Goal: Information Seeking & Learning: Learn about a topic

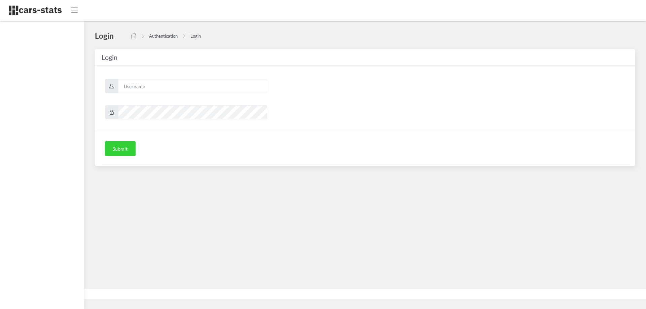
scroll to position [5, 5]
type input "skoda"
click at [113, 148] on button "Submit" at bounding box center [120, 148] width 31 height 15
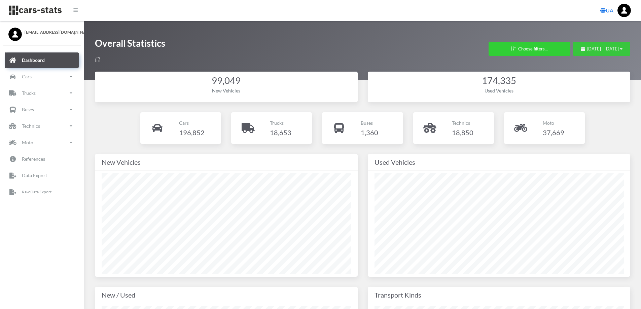
click at [619, 47] on div "January 1, 2025 - August 20, 2025" at bounding box center [601, 49] width 41 height 7
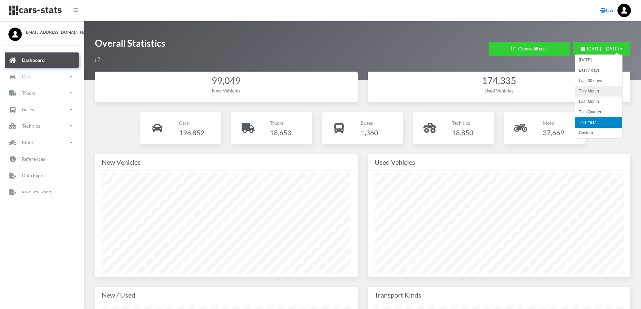
click at [589, 88] on li "This Month" at bounding box center [598, 91] width 47 height 10
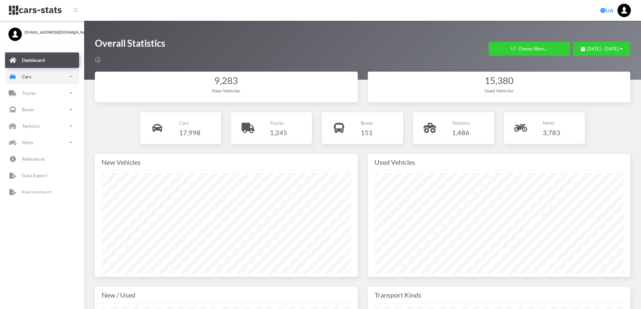
click at [44, 77] on link "Cars" at bounding box center [42, 76] width 74 height 15
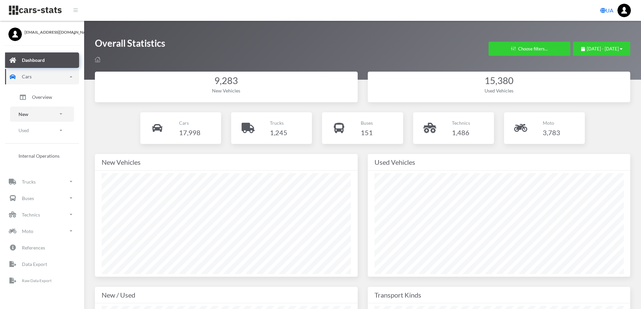
click at [46, 115] on link "New" at bounding box center [42, 114] width 64 height 15
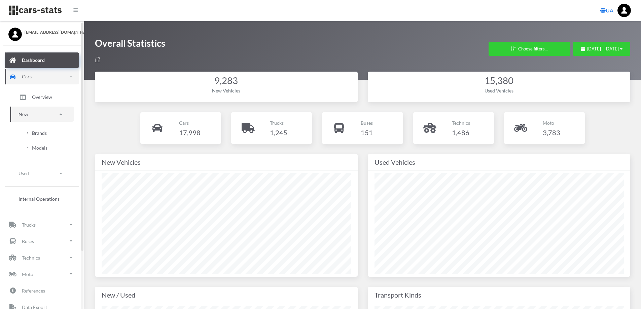
click at [45, 133] on span "Brands" at bounding box center [39, 133] width 15 height 7
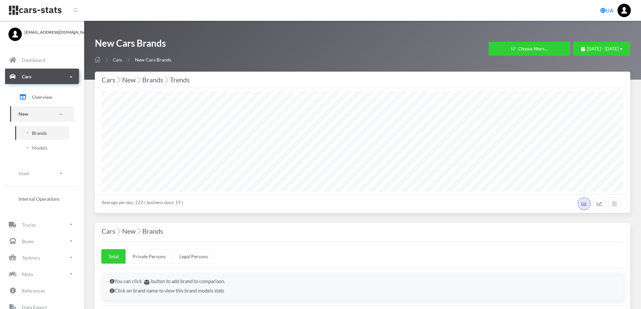
select select "25"
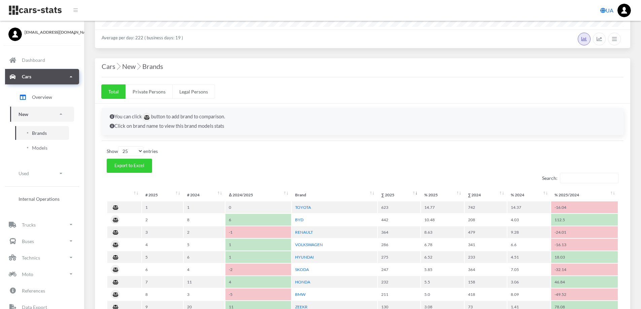
scroll to position [168, 0]
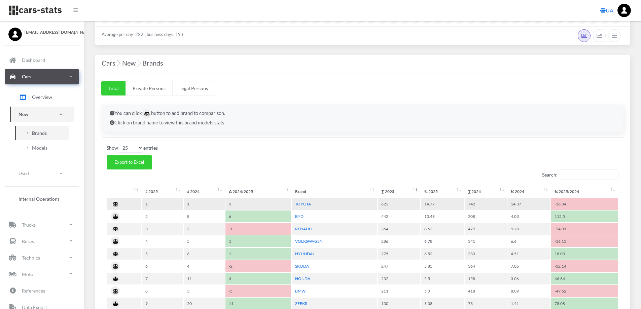
click at [307, 203] on link "TOYOTA" at bounding box center [303, 204] width 16 height 5
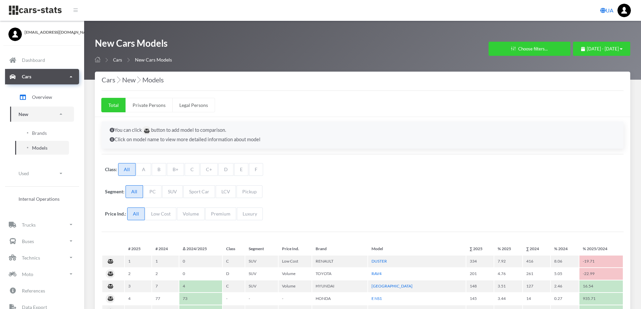
select select "25"
select select "TOYOTA"
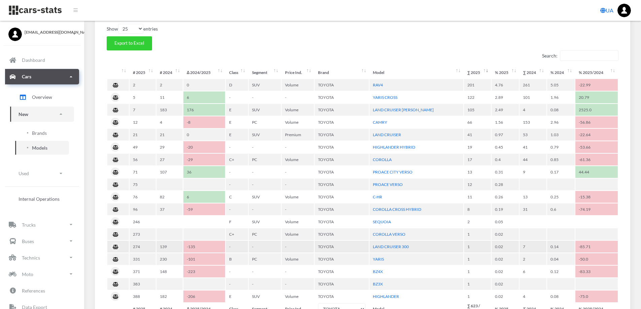
scroll to position [202, 0]
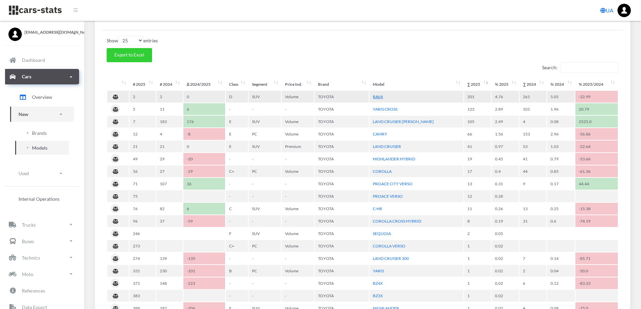
click at [377, 98] on link "RAV4" at bounding box center [378, 96] width 10 height 5
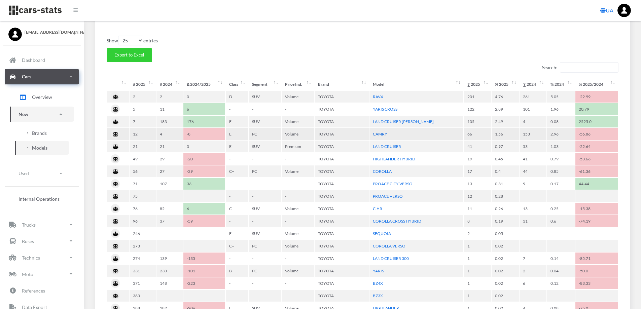
click at [380, 133] on link "CAMRY" at bounding box center [380, 134] width 14 height 5
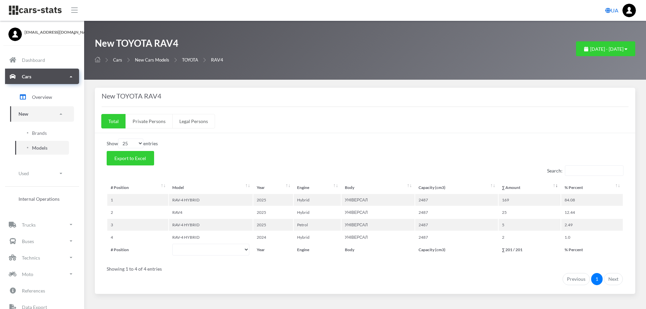
select select "25"
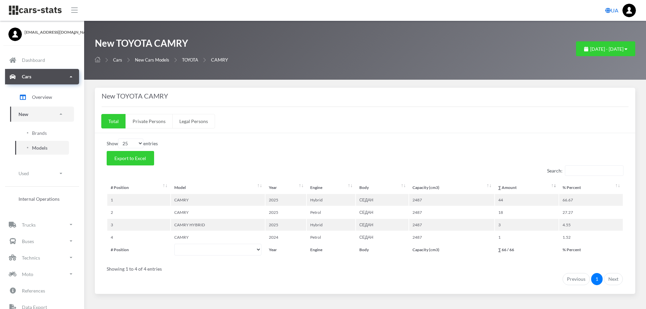
select select "25"
